Goal: Information Seeking & Learning: Learn about a topic

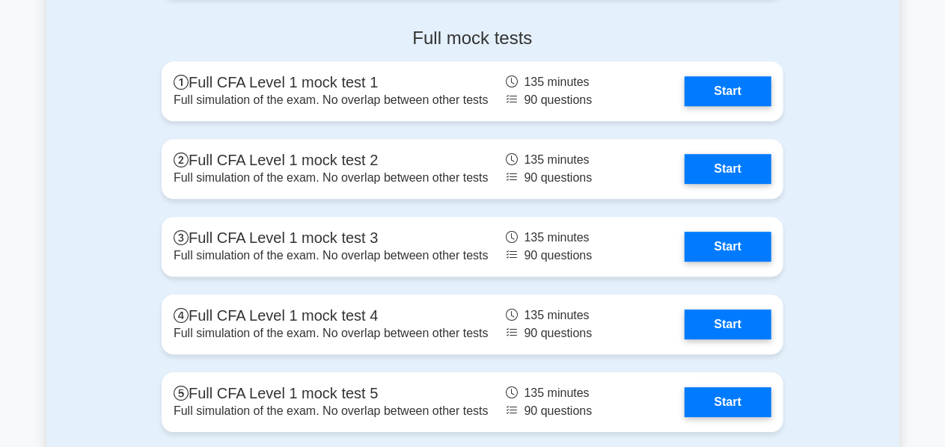
scroll to position [2116, 0]
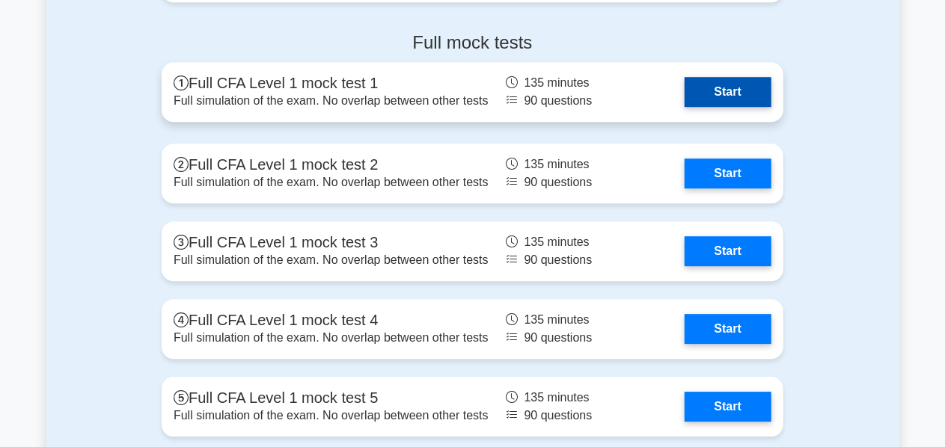
click at [733, 95] on link "Start" at bounding box center [727, 92] width 87 height 30
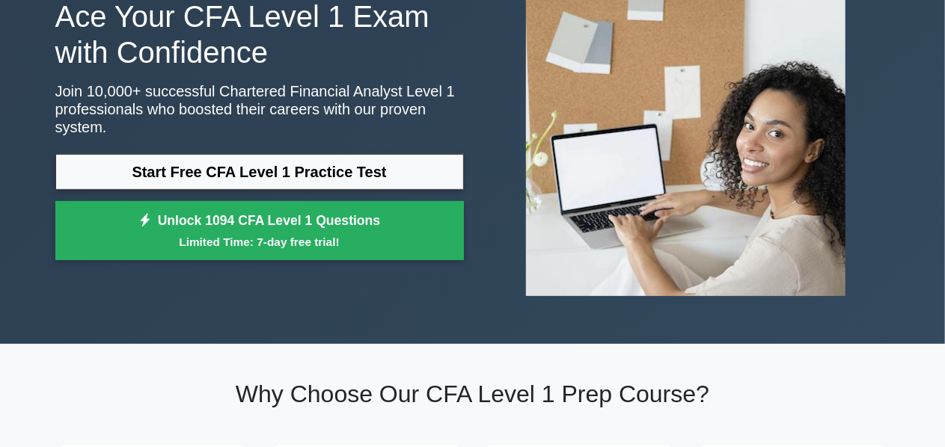
scroll to position [0, 0]
